Goal: Navigation & Orientation: Find specific page/section

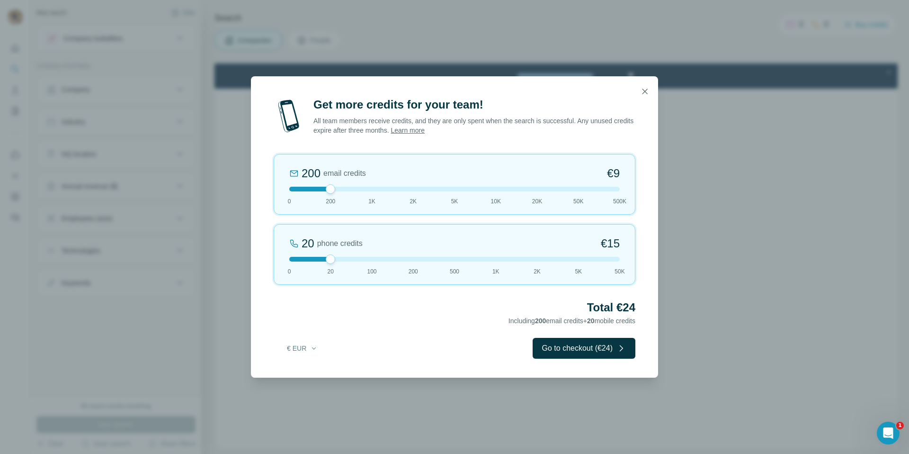
drag, startPoint x: 330, startPoint y: 258, endPoint x: 249, endPoint y: 250, distance: 82.2
click at [249, 250] on div "Get more credits for your team! All team members receive credits, and they are …" at bounding box center [454, 227] width 909 height 454
drag, startPoint x: 333, startPoint y: 190, endPoint x: 366, endPoint y: 190, distance: 33.6
click at [366, 190] on div at bounding box center [454, 189] width 330 height 5
click at [645, 93] on icon "button" at bounding box center [644, 91] width 9 height 9
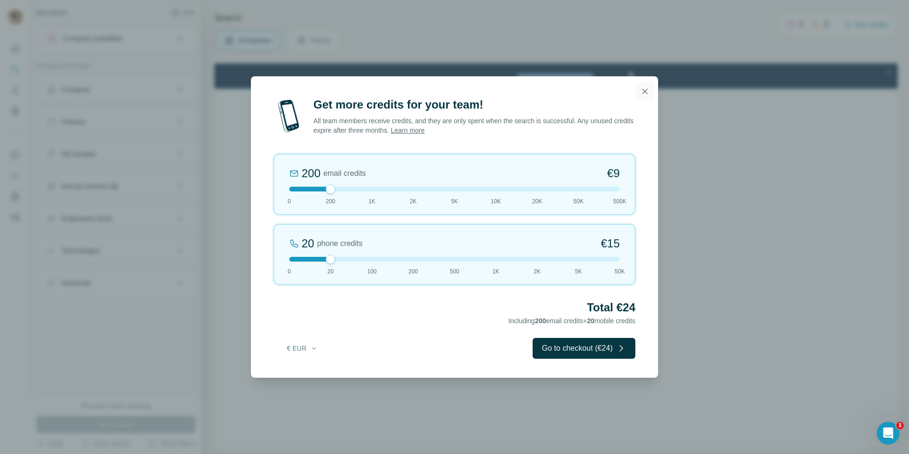
click at [642, 89] on icon "button" at bounding box center [644, 91] width 9 height 9
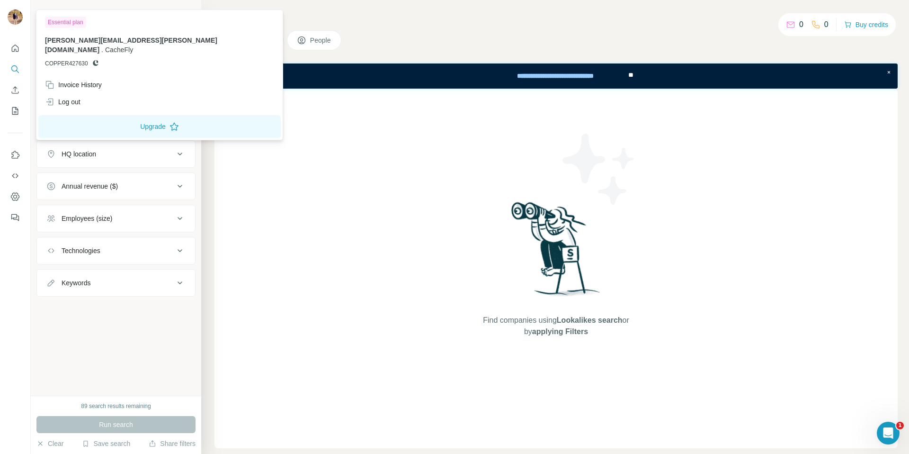
click at [15, 17] on img at bounding box center [15, 16] width 15 height 15
click at [80, 41] on span "[PERSON_NAME][EMAIL_ADDRESS][PERSON_NAME][DOMAIN_NAME]" at bounding box center [131, 44] width 172 height 17
click at [71, 80] on div "Invoice History" at bounding box center [73, 84] width 57 height 9
click at [16, 179] on icon "Use Surfe API" at bounding box center [14, 175] width 9 height 9
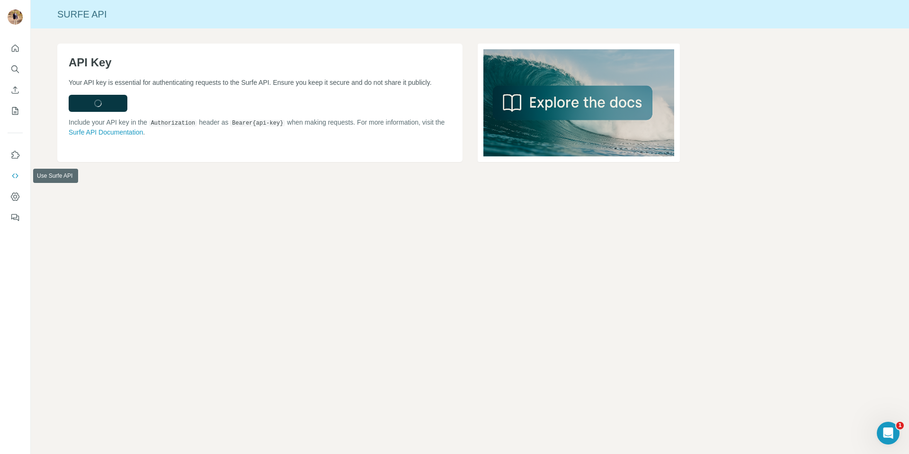
click at [16, 175] on icon "Use Surfe API" at bounding box center [14, 175] width 9 height 9
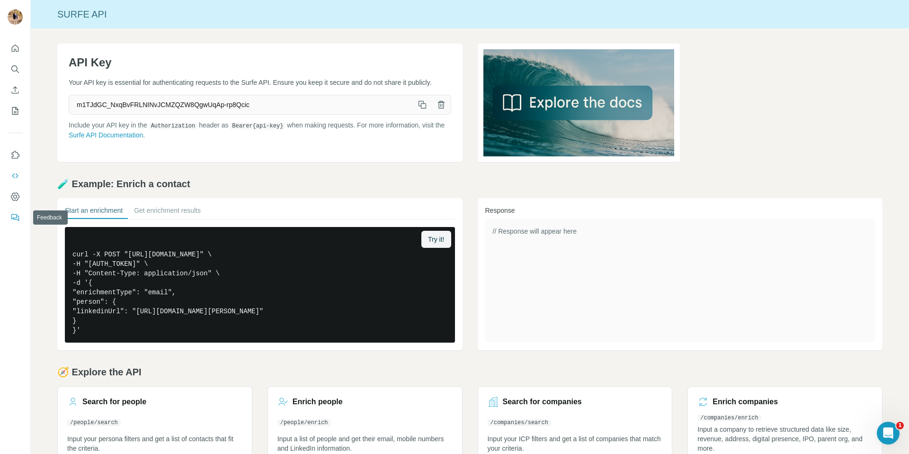
click at [18, 219] on icon "Feedback" at bounding box center [14, 217] width 9 height 9
click at [18, 47] on icon "Quick start" at bounding box center [15, 48] width 7 height 7
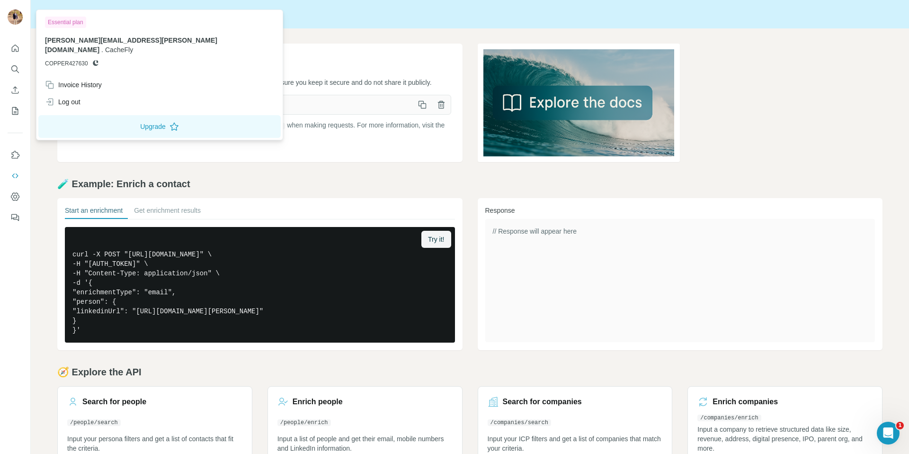
click at [8, 16] on img at bounding box center [15, 16] width 15 height 15
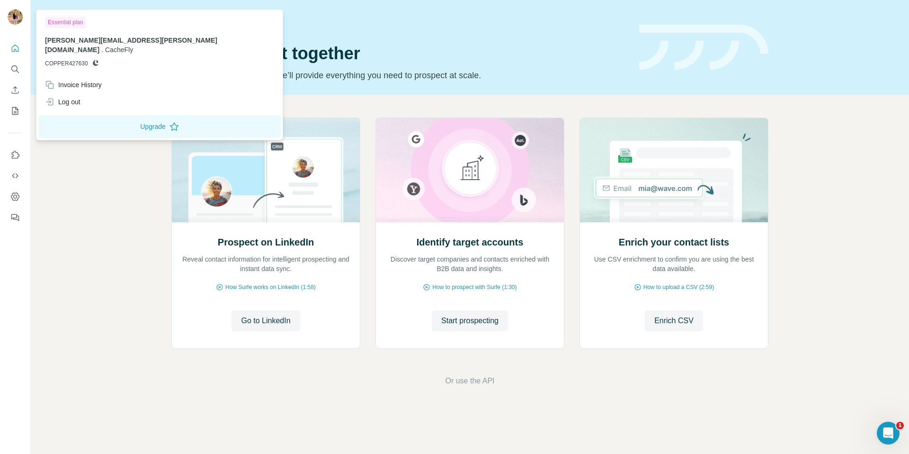
click at [8, 16] on img at bounding box center [15, 16] width 15 height 15
click at [69, 47] on div "[PERSON_NAME][EMAIL_ADDRESS][PERSON_NAME][DOMAIN_NAME] . CacheFly COPPER427630" at bounding box center [159, 52] width 229 height 32
click at [129, 45] on p "[PERSON_NAME][EMAIL_ADDRESS][PERSON_NAME][DOMAIN_NAME] . CacheFly" at bounding box center [159, 45] width 229 height 19
click at [139, 42] on span "[PERSON_NAME][EMAIL_ADDRESS][PERSON_NAME][DOMAIN_NAME]" at bounding box center [131, 44] width 172 height 17
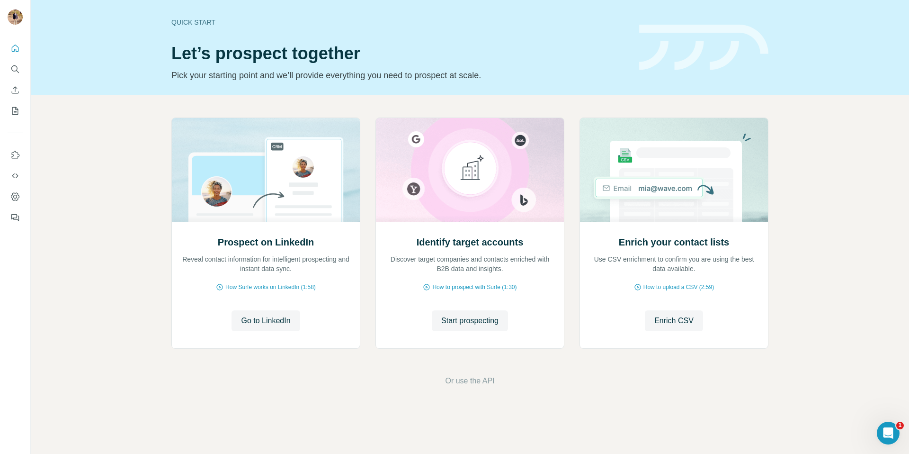
click at [266, 42] on div "Quick start Let’s prospect together Pick your starting point and we’ll provide …" at bounding box center [399, 47] width 456 height 69
click at [17, 192] on icon "Dashboard" at bounding box center [14, 196] width 9 height 9
